Goal: Check status: Check status

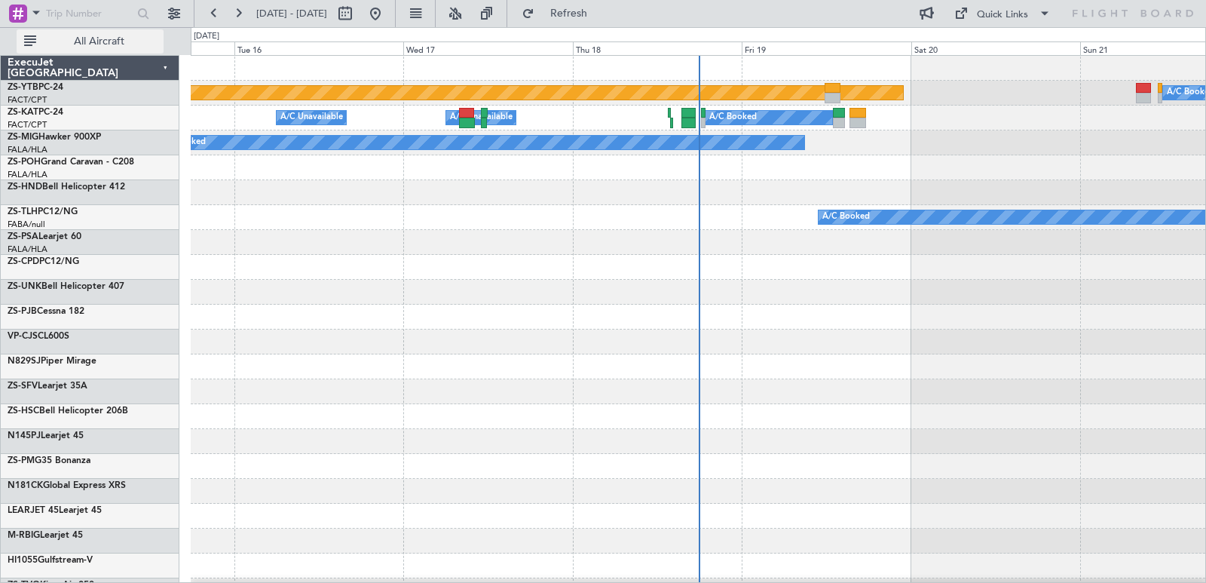
click at [105, 44] on span "All Aircraft" at bounding box center [99, 41] width 120 height 11
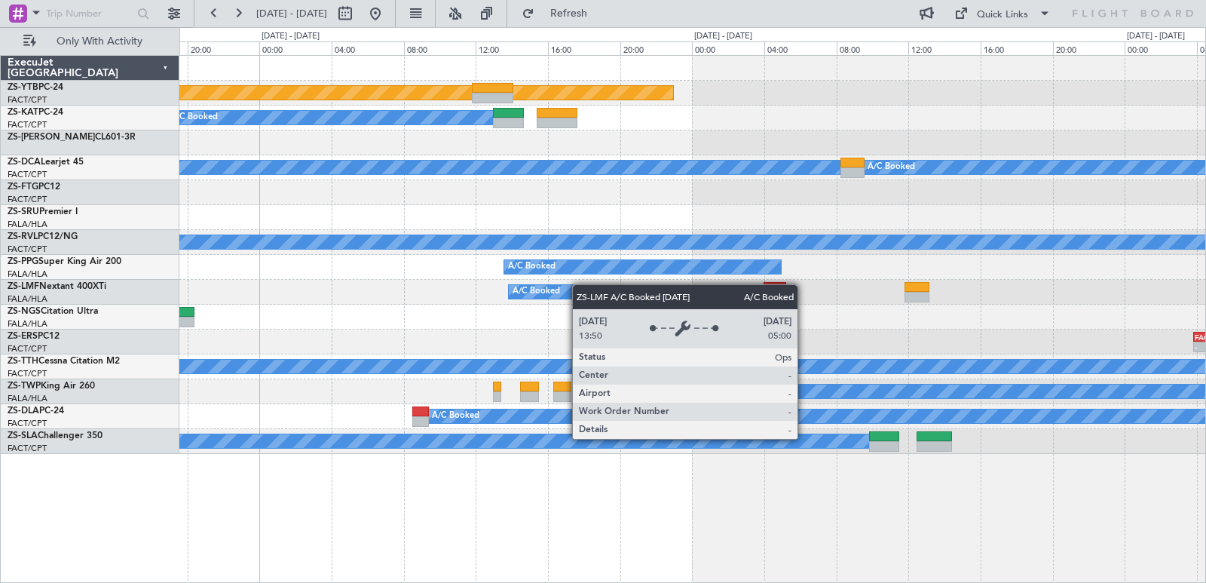
click at [564, 290] on div "Planned Maint Lanseria A/C Booked A/C Booked A/C Booked A/C Booked A/C Booked A…" at bounding box center [692, 255] width 1026 height 398
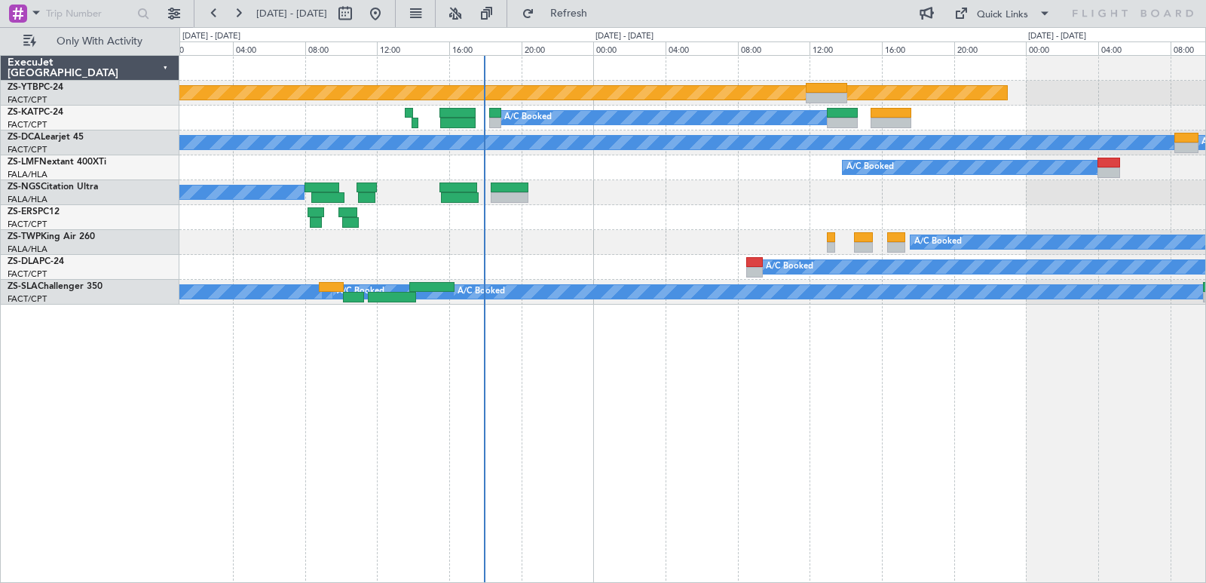
click at [786, 165] on div "A/C Booked" at bounding box center [692, 167] width 1026 height 25
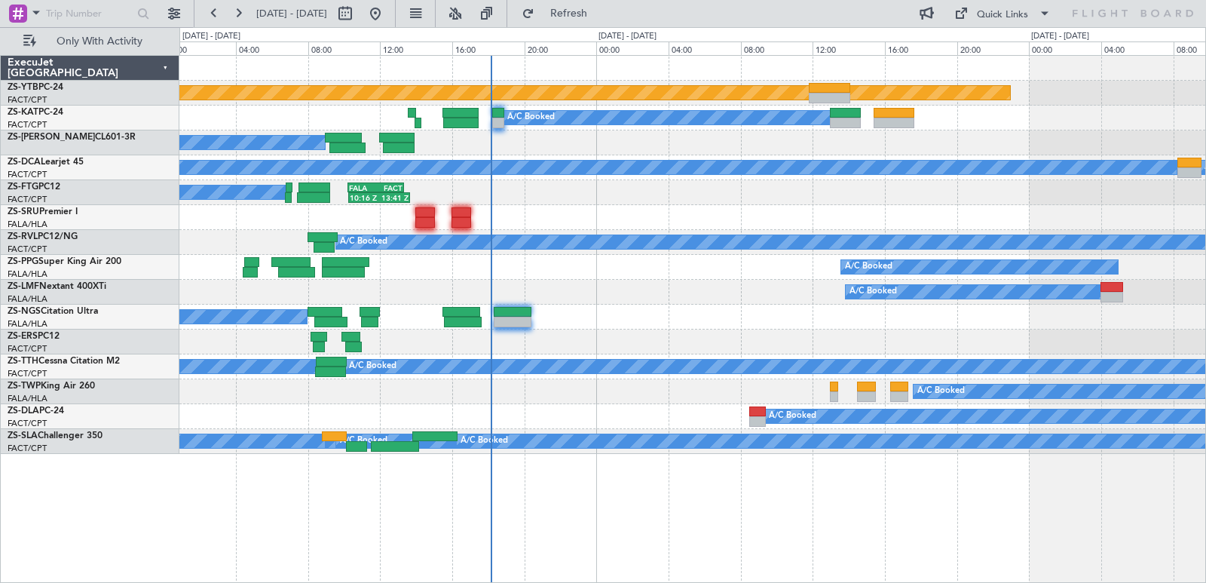
click at [600, 192] on div "A/C Booked A/C Booked A/C Booked A/C Booked A/C Booked A/C Booked A/C Booked A/…" at bounding box center [692, 192] width 1026 height 25
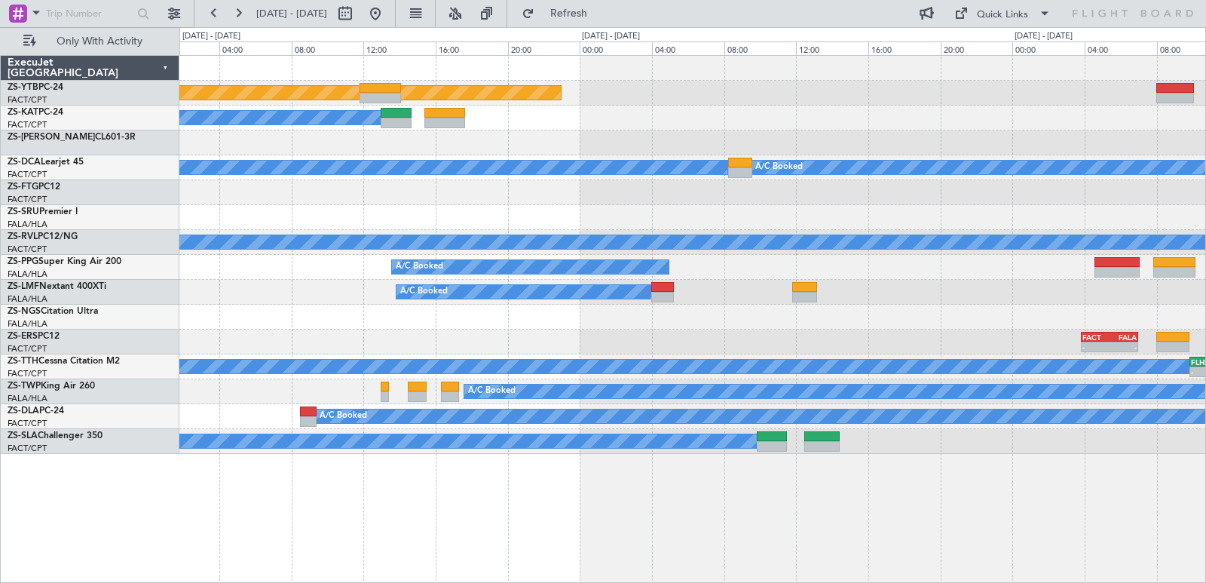
click at [533, 347] on div "Planned Maint Lanseria A/C Booked A/C Booked A/C Booked A/C Booked A/C Booked F…" at bounding box center [692, 255] width 1026 height 398
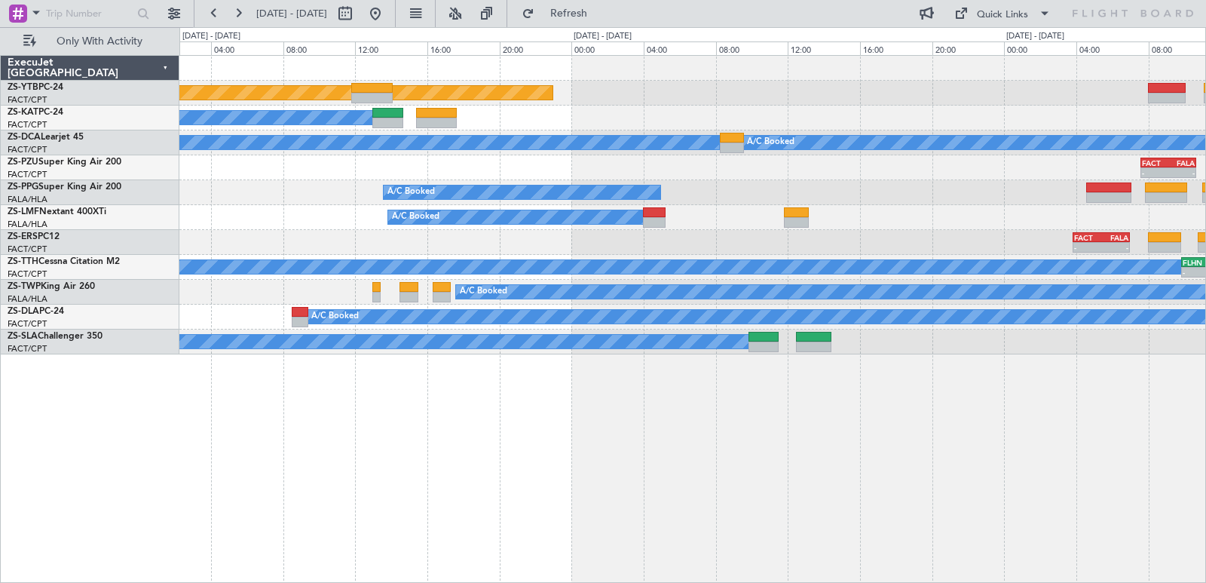
click at [1017, 211] on div "Planned Maint Lanseria A/C Booked A/C Booked A/C Booked A/C Booked A/C Booked -…" at bounding box center [692, 205] width 1026 height 298
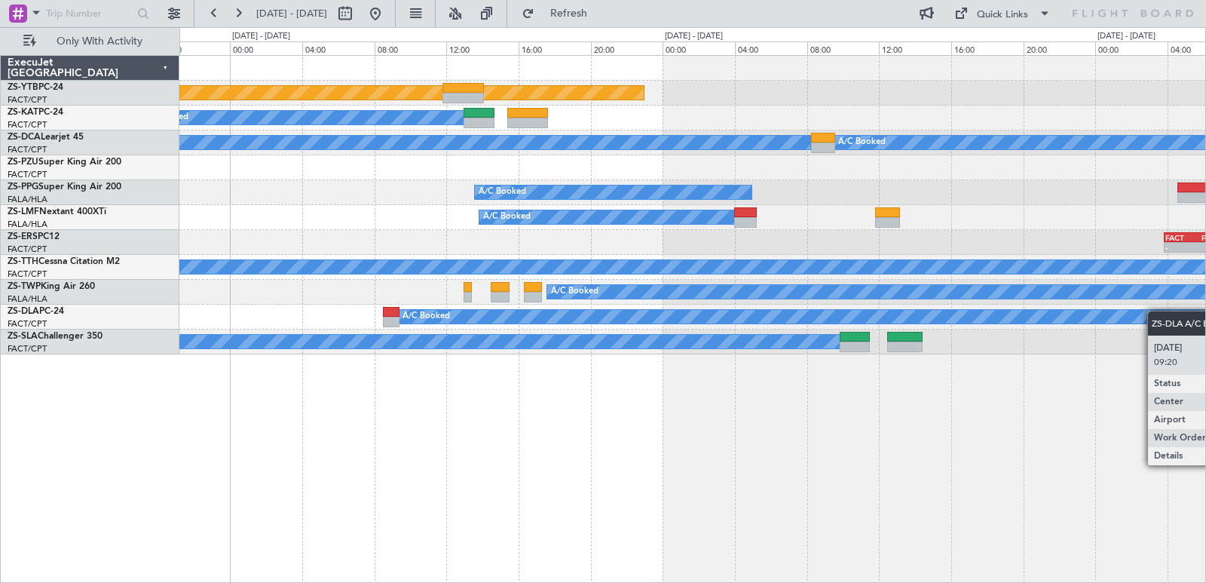
click at [1205, 409] on div "Planned Maint Lanseria A/C Booked A/C Booked A/C Booked A/C Booked A/C Booked -…" at bounding box center [603, 304] width 1206 height 555
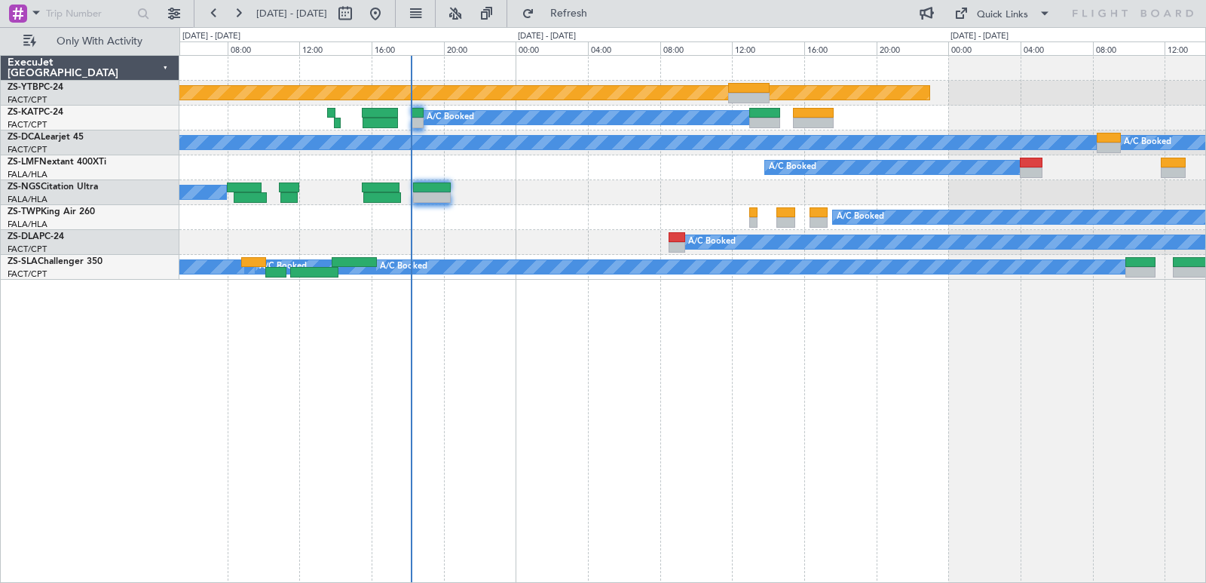
click at [671, 514] on div "Planned Maint Lanseria A/C Booked A/C Booked A/C Unavailable A/C Booked A/C Boo…" at bounding box center [692, 319] width 1026 height 528
